Goal: Entertainment & Leisure: Consume media (video, audio)

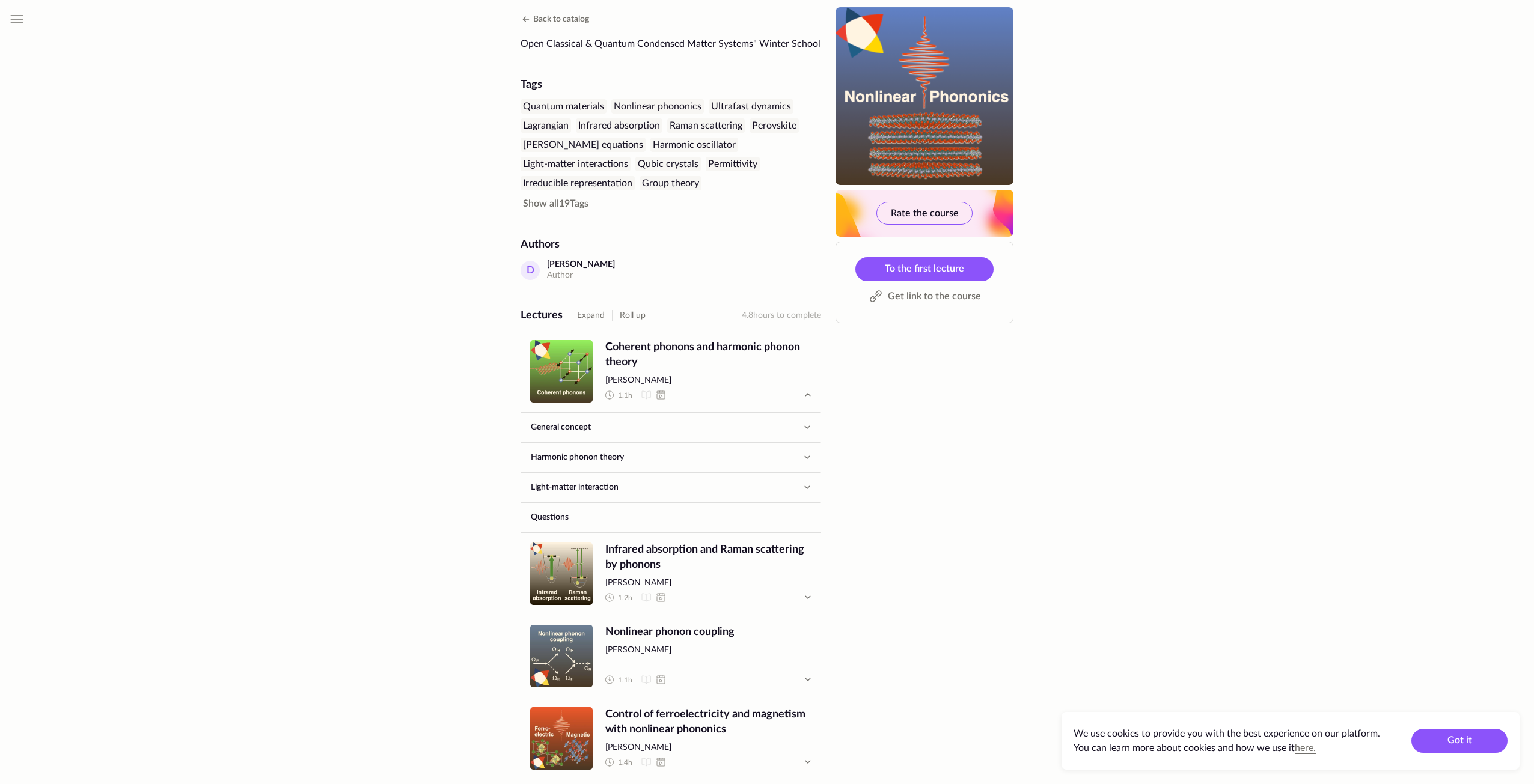
scroll to position [60, 0]
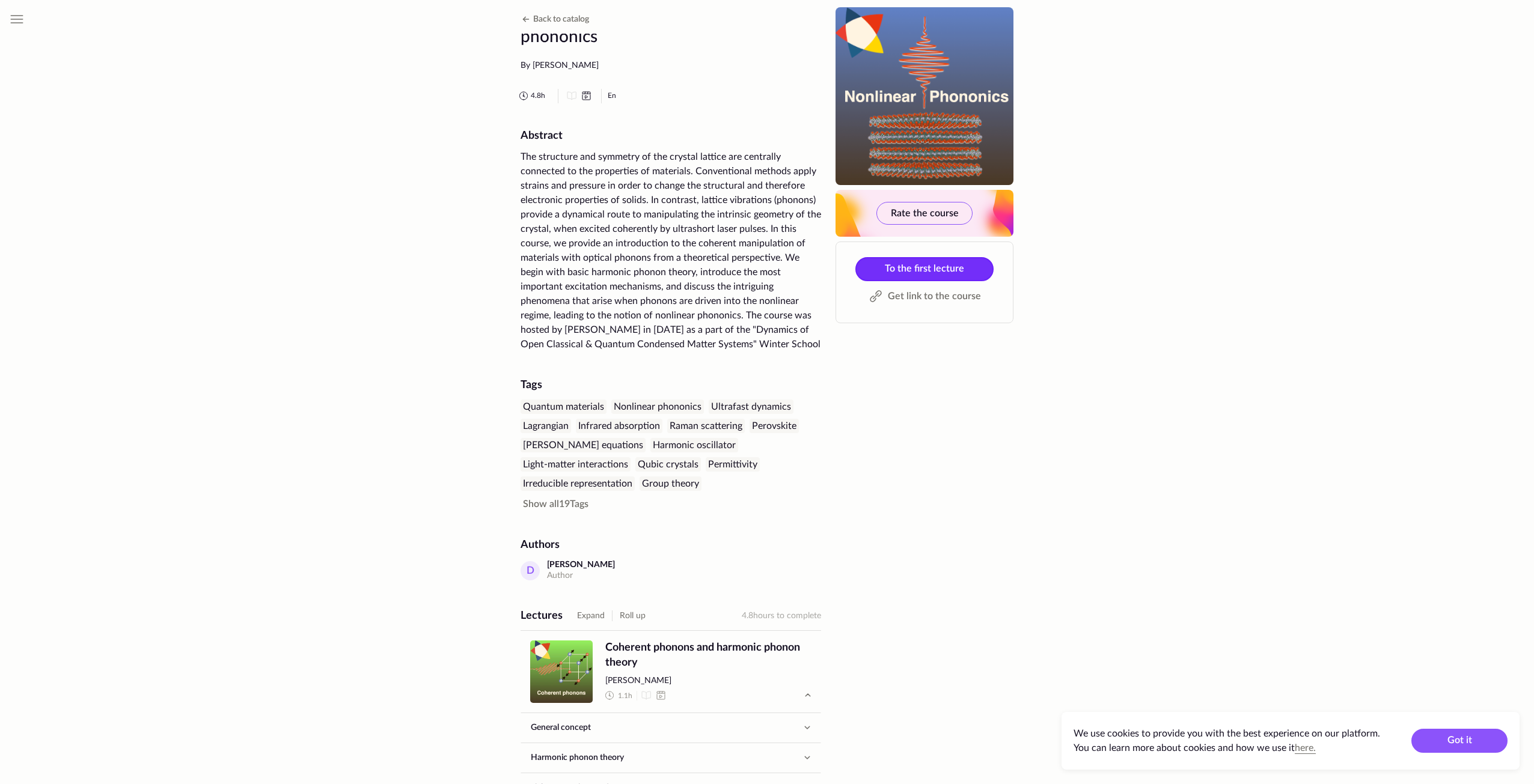
click at [888, 272] on span "To the first lecture" at bounding box center [925, 268] width 79 height 10
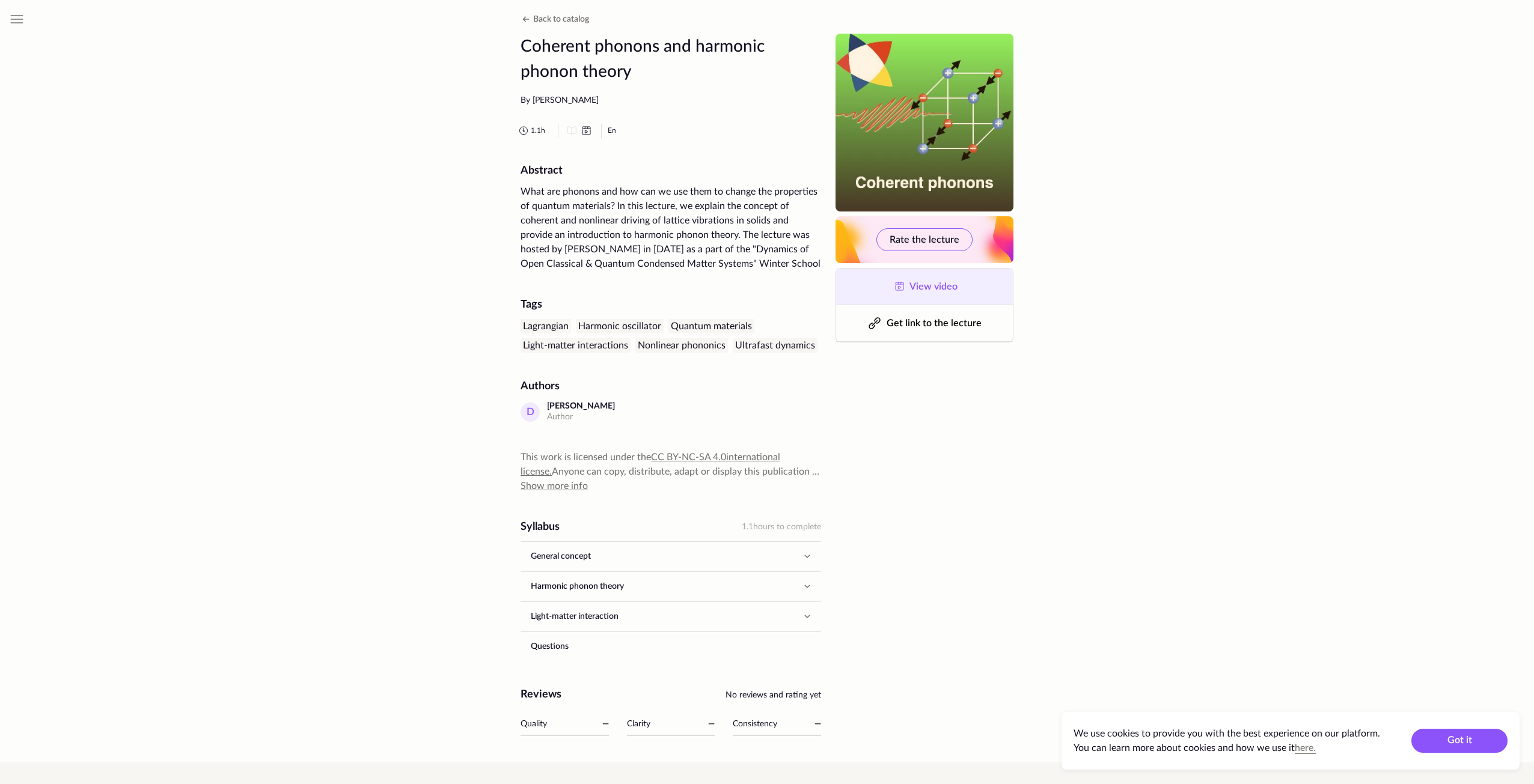
click at [886, 273] on link "View video" at bounding box center [924, 286] width 177 height 36
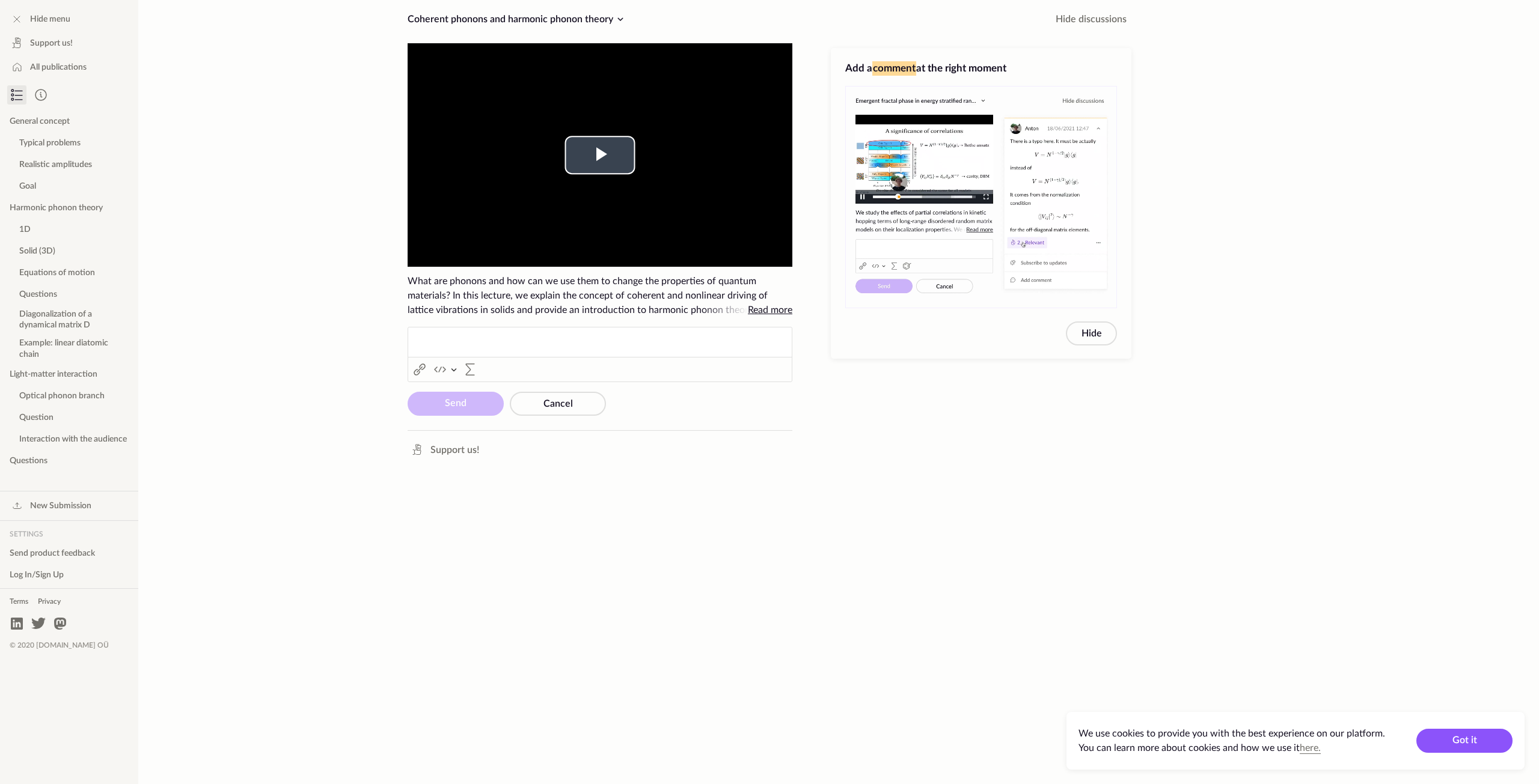
click at [558, 167] on video "To view this video please enable JavaScript, and consider upgrading to a web br…" at bounding box center [600, 155] width 385 height 223
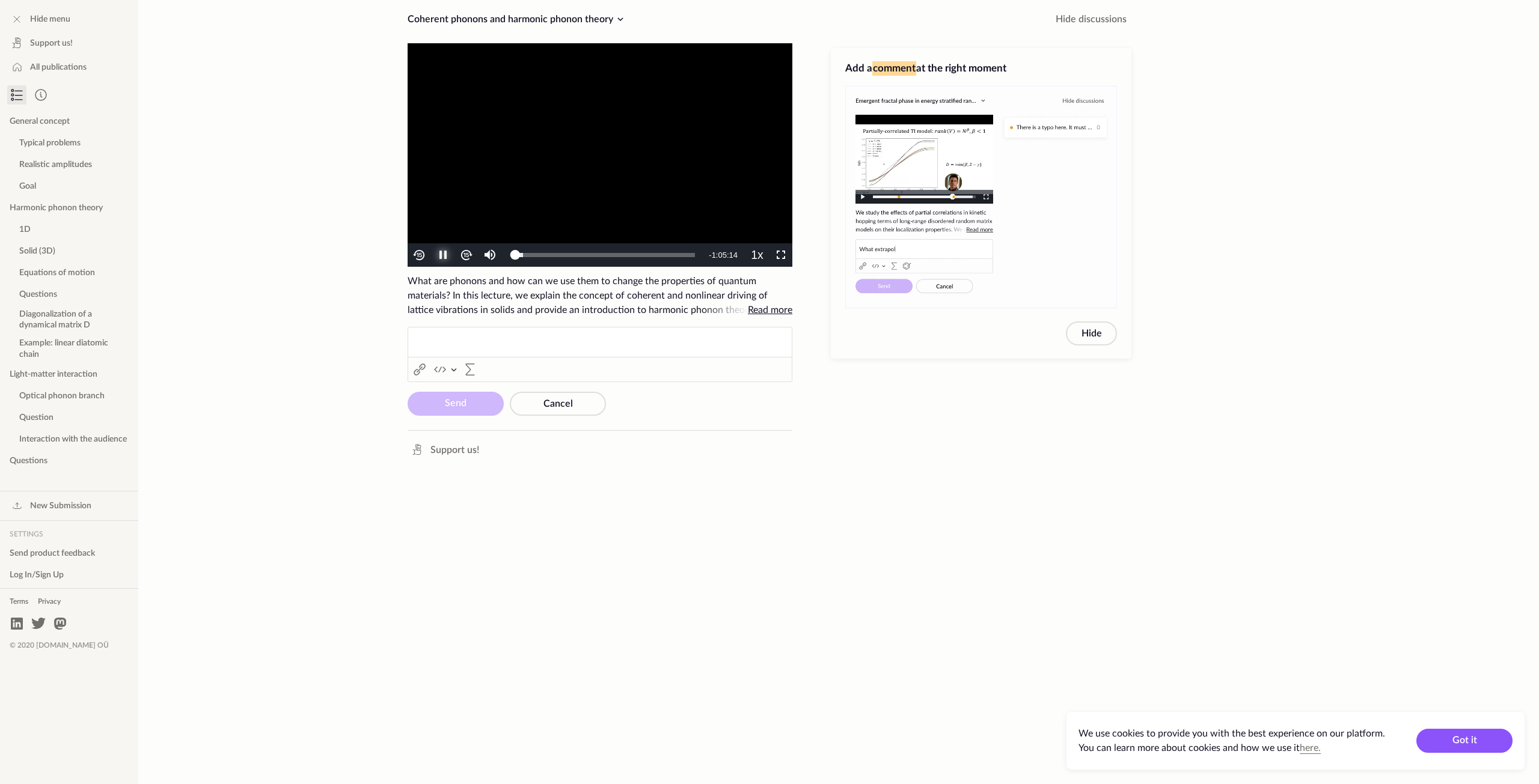
click at [443, 255] on span "Video Player" at bounding box center [443, 255] width 0 height 0
click at [781, 255] on span "Video Player" at bounding box center [781, 255] width 0 height 0
click at [470, 633] on div "Coherent phonons and harmonic phonon theory Coherent phonons and harmonic phono…" at bounding box center [600, 392] width 404 height 784
click at [443, 255] on span "Video Player" at bounding box center [443, 255] width 0 height 0
